Goal: Task Accomplishment & Management: Complete application form

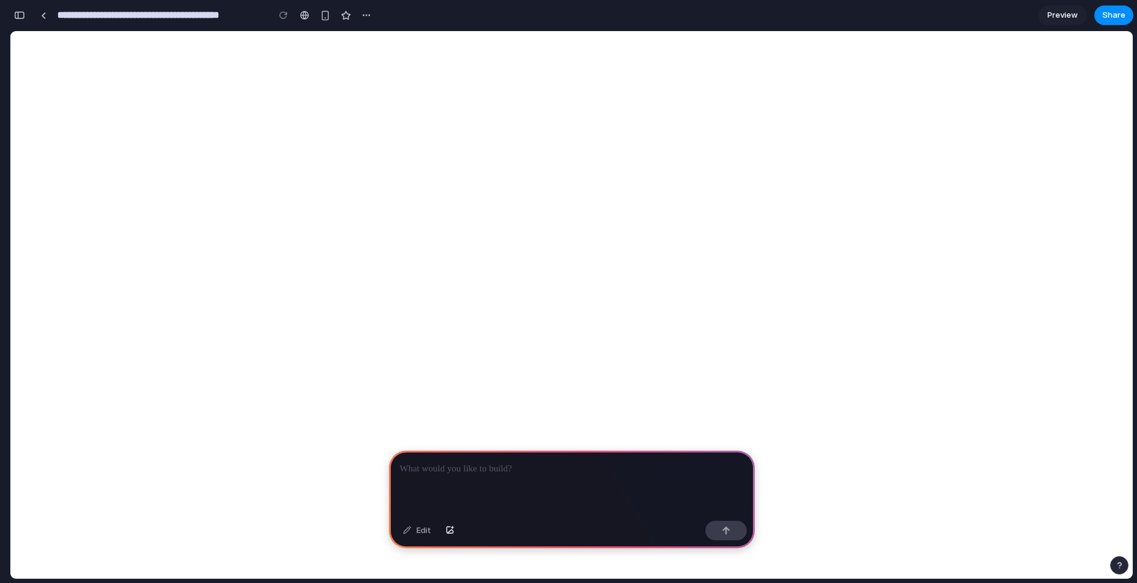
select select
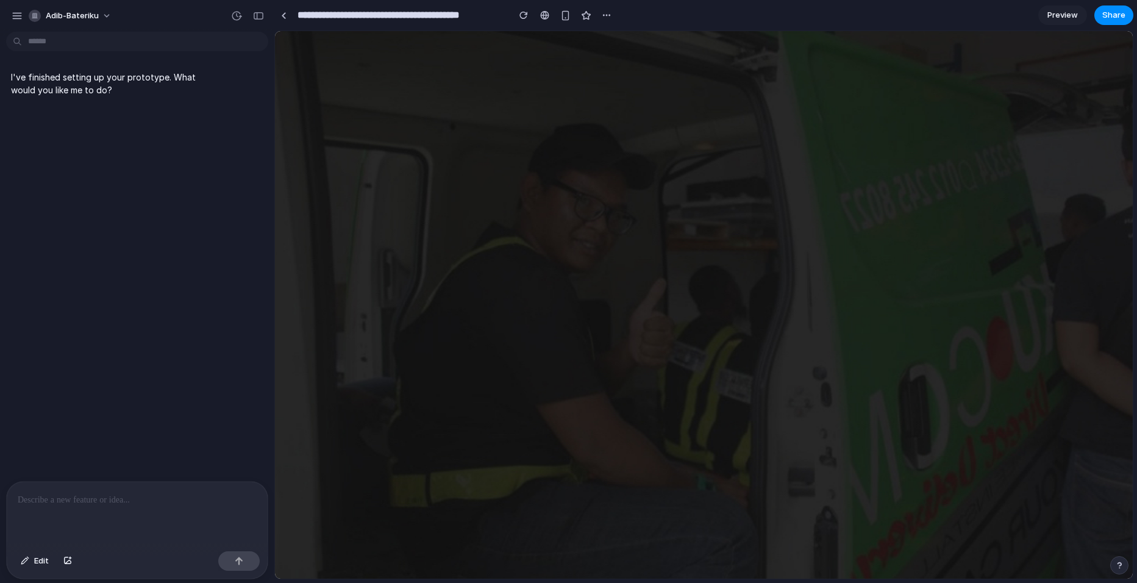
select select "*******"
select select "***"
select select "**********"
